Goal: Information Seeking & Learning: Learn about a topic

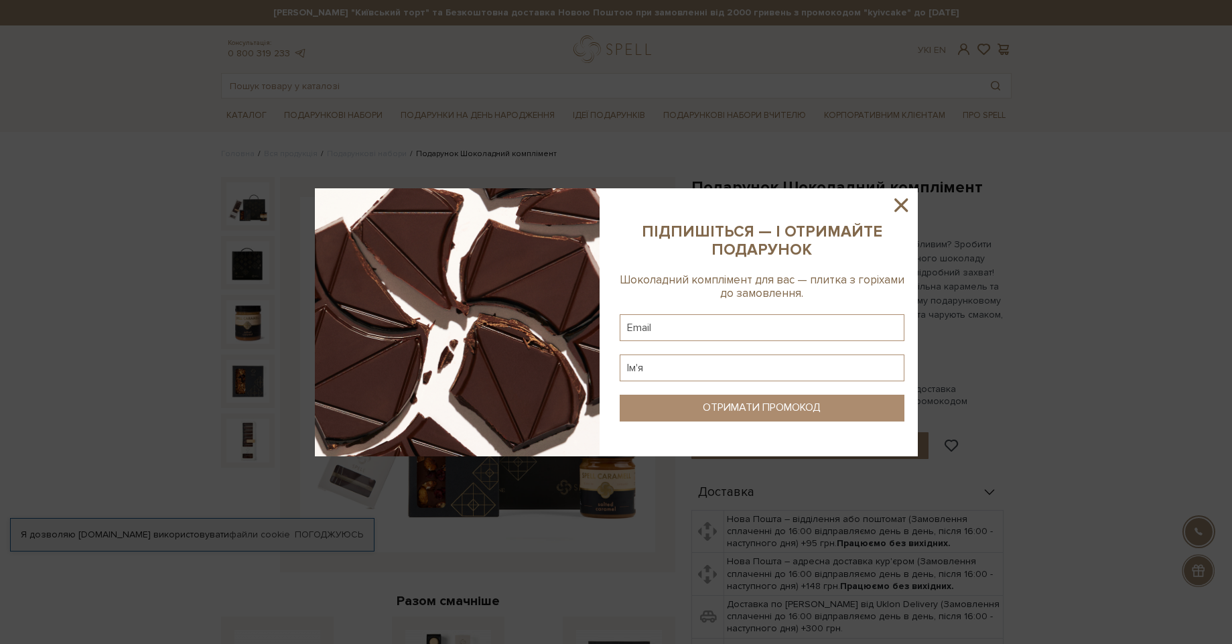
click at [908, 207] on icon at bounding box center [901, 205] width 23 height 23
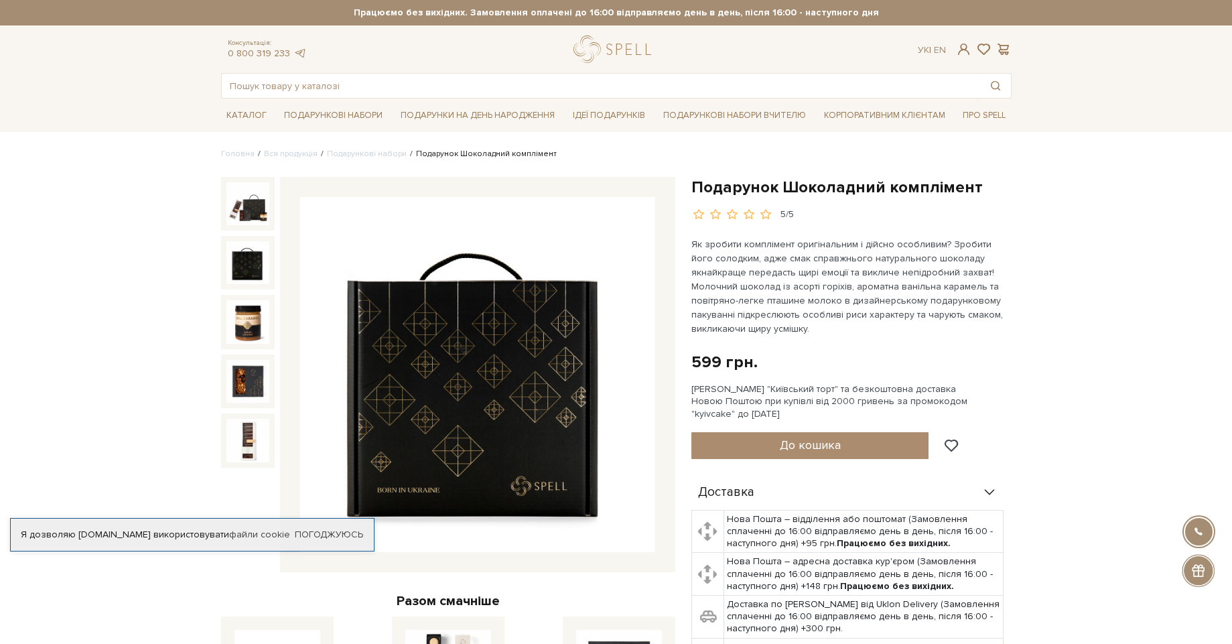
click at [236, 271] on img at bounding box center [248, 262] width 43 height 43
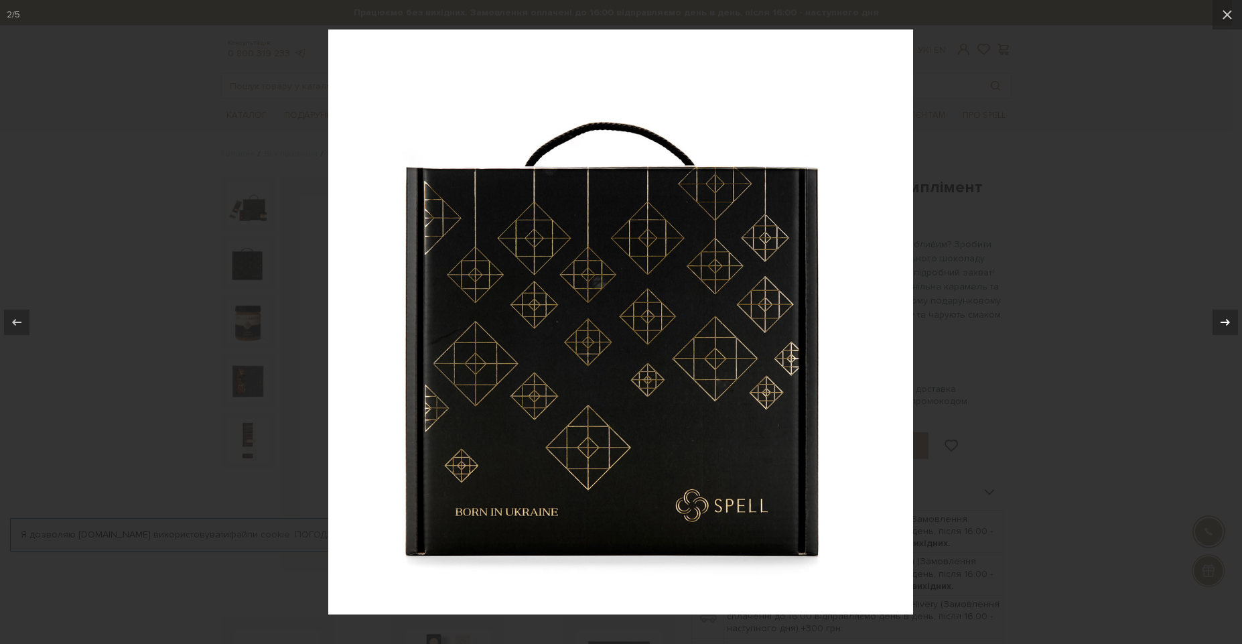
click at [1228, 332] on div at bounding box center [1225, 322] width 25 height 25
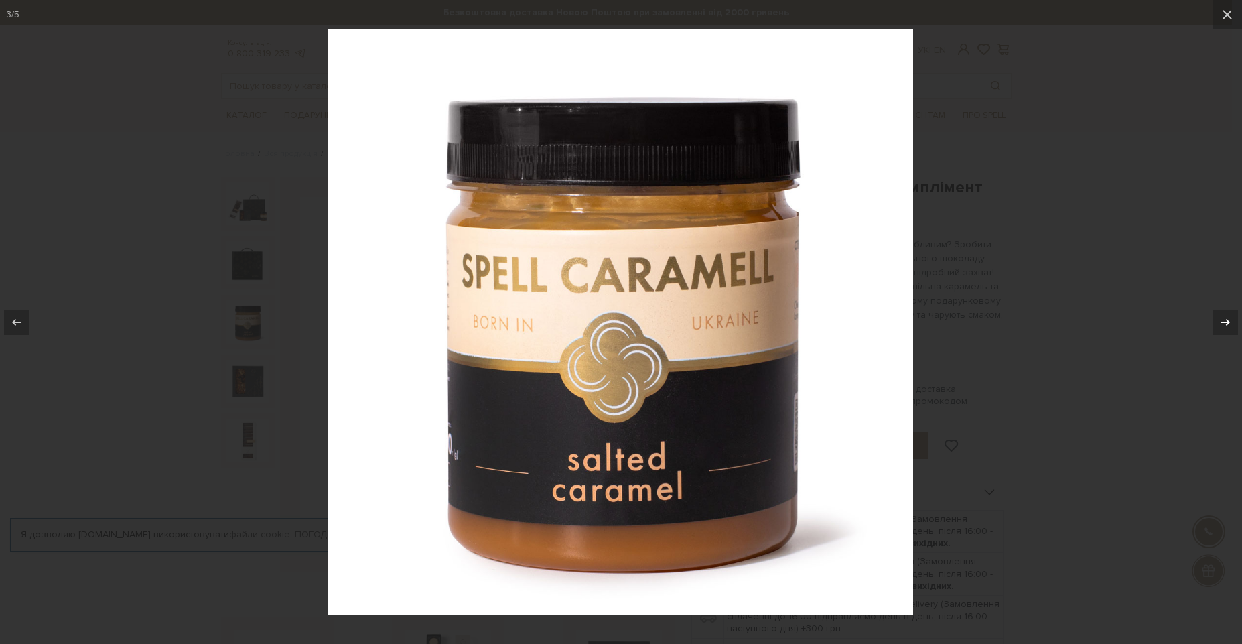
click at [1224, 329] on icon at bounding box center [1226, 322] width 16 height 16
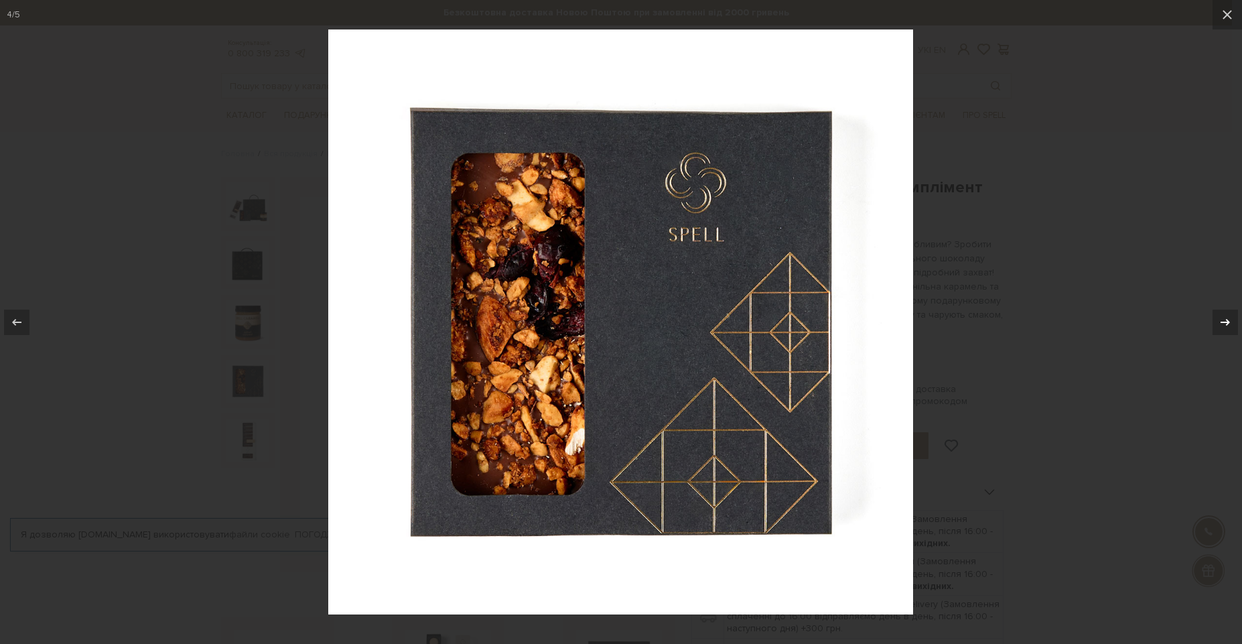
click at [1224, 329] on icon at bounding box center [1226, 322] width 16 height 16
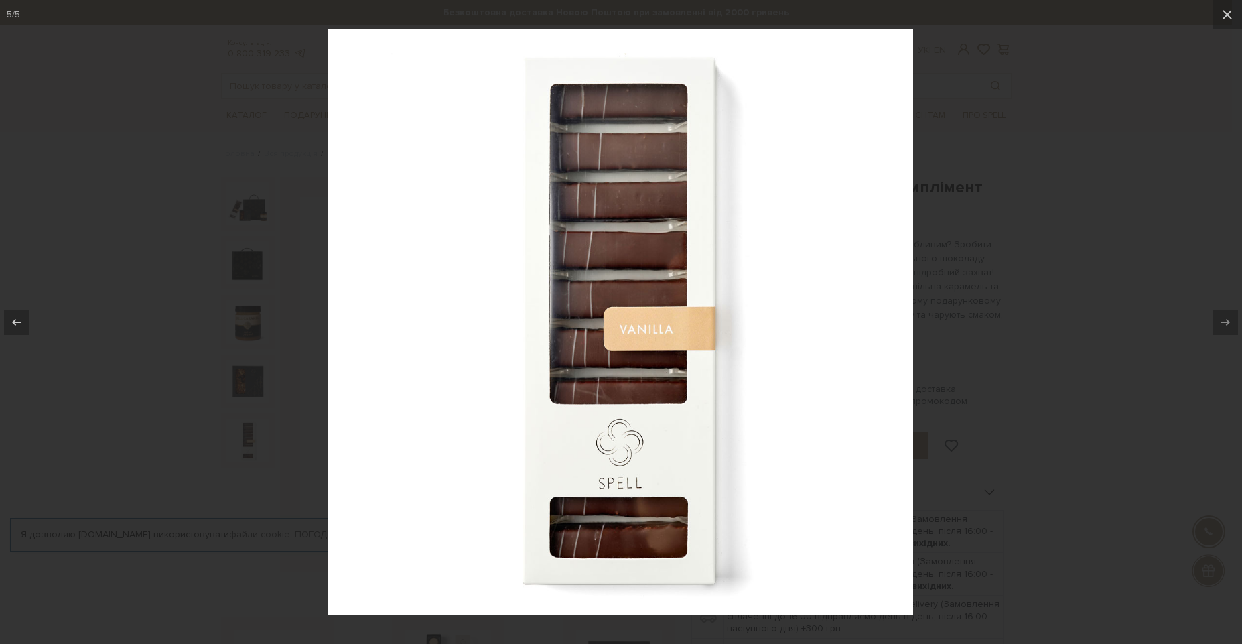
click at [1055, 238] on div at bounding box center [621, 322] width 1242 height 644
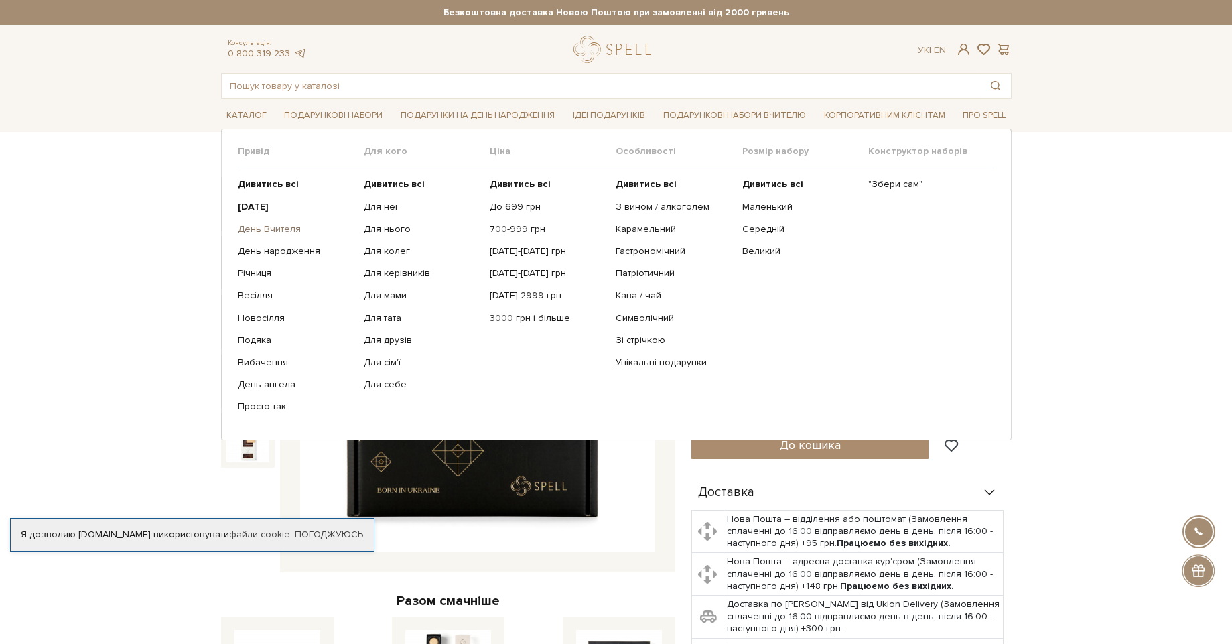
click at [285, 233] on link "День Вчителя" at bounding box center [296, 229] width 116 height 12
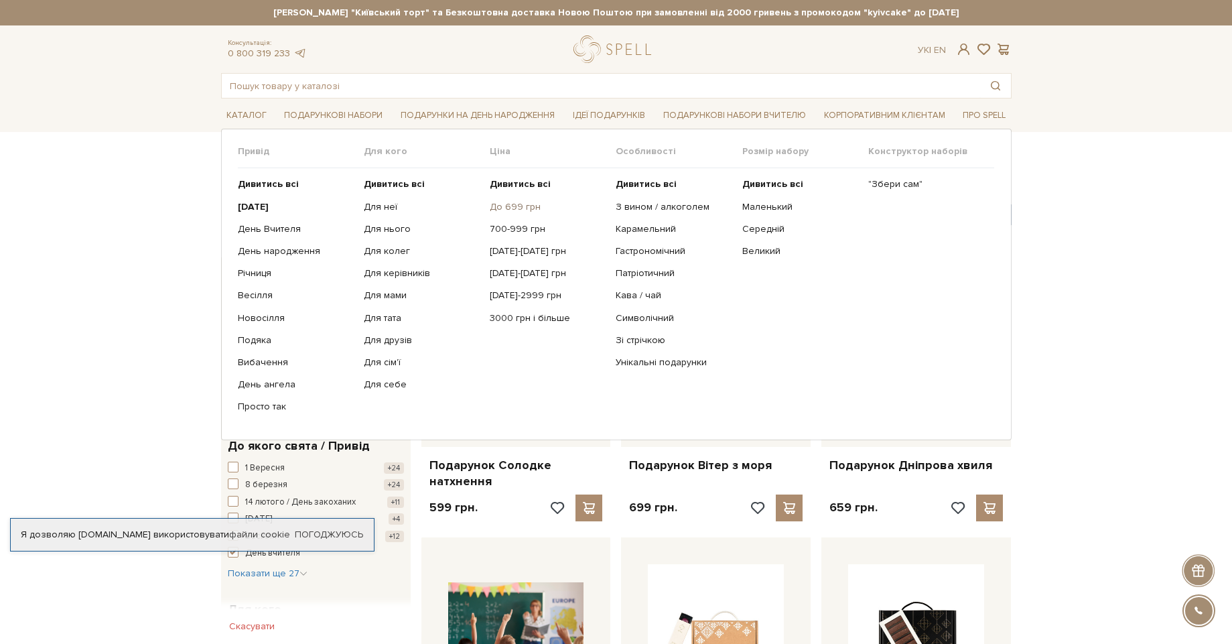
click at [517, 209] on link "До 699 грн" at bounding box center [548, 207] width 116 height 12
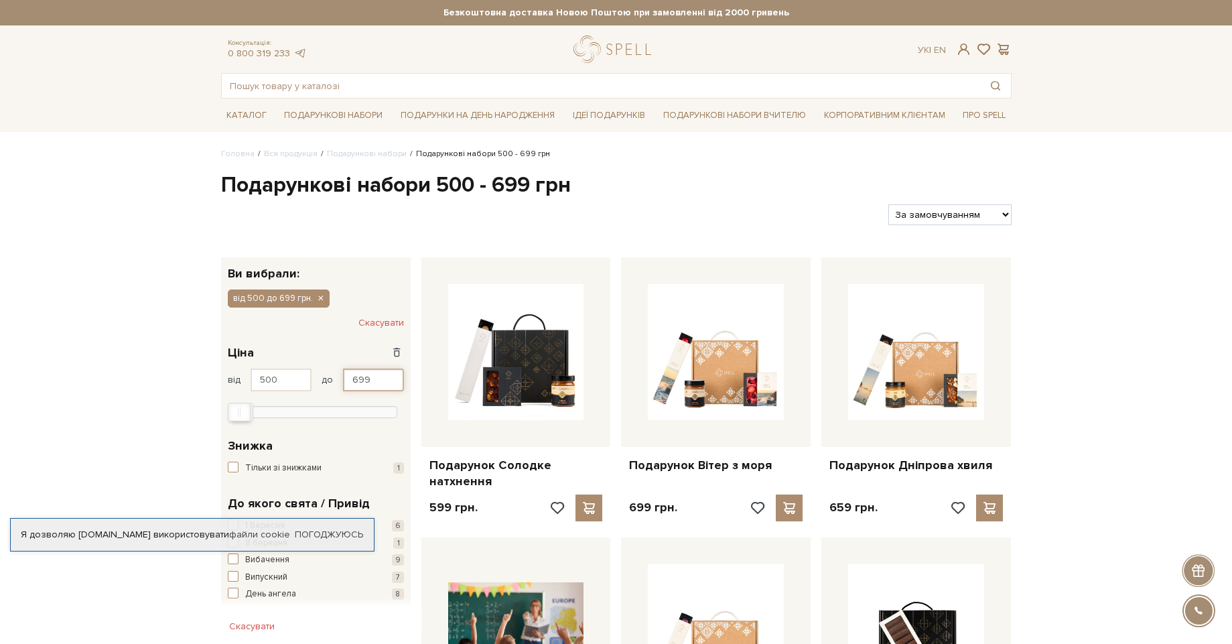
drag, startPoint x: 371, startPoint y: 379, endPoint x: 346, endPoint y: 377, distance: 25.5
click at [346, 377] on input "699" at bounding box center [373, 380] width 61 height 23
type input "550"
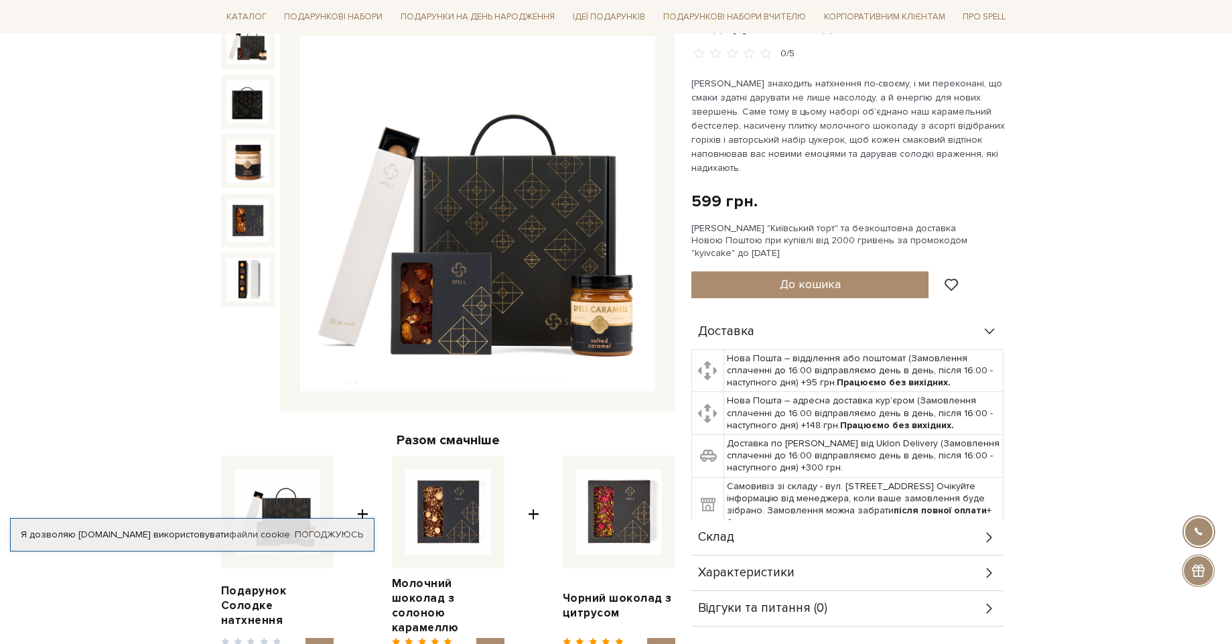
scroll to position [402, 0]
